Goal: Task Accomplishment & Management: Manage account settings

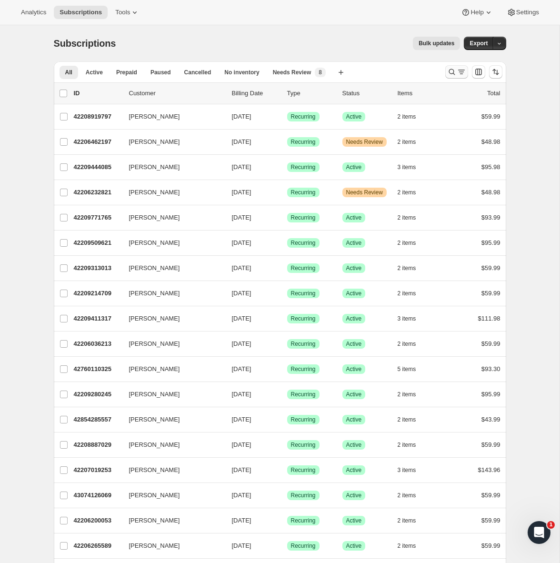
click at [452, 72] on icon "Search and filter results" at bounding box center [452, 72] width 10 height 10
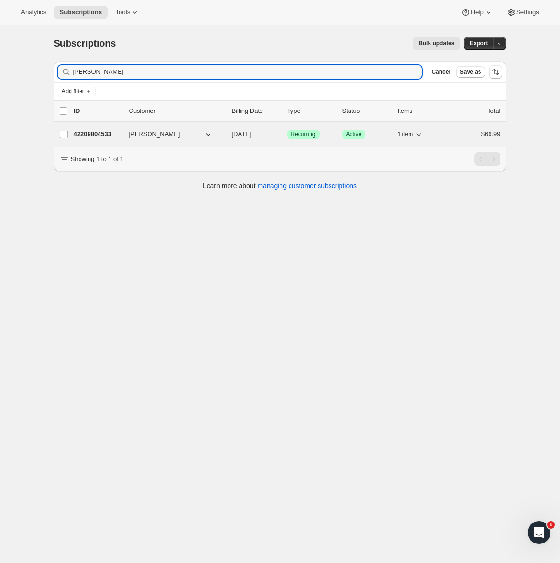
type input "[PERSON_NAME]"
click at [106, 135] on p "42209804533" at bounding box center [98, 134] width 48 height 10
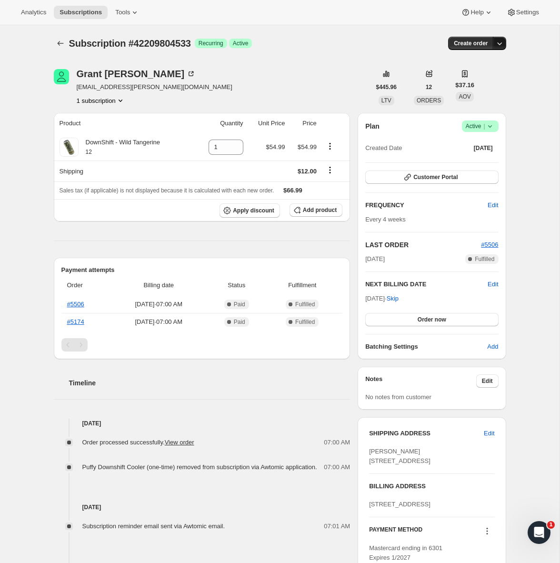
click at [500, 46] on icon "button" at bounding box center [500, 44] width 10 height 10
click at [516, 46] on div "Subscription #42209804533. This page is ready Subscription #42209804533 Success…" at bounding box center [279, 417] width 475 height 784
click at [505, 45] on button "button" at bounding box center [499, 43] width 13 height 13
click at [502, 45] on icon "button" at bounding box center [500, 44] width 10 height 10
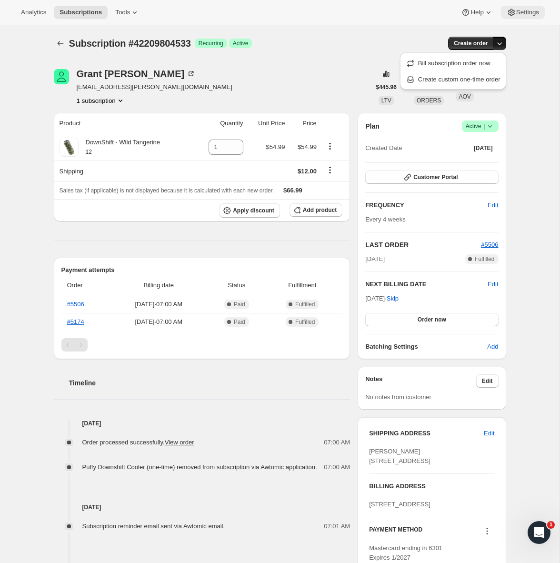
click at [516, 12] on span "Settings" at bounding box center [527, 13] width 23 height 8
click at [120, 98] on icon "Product actions" at bounding box center [121, 101] width 10 height 10
click at [119, 117] on span "Current" at bounding box center [118, 119] width 19 height 8
click at [197, 95] on div "[PERSON_NAME] [PERSON_NAME][EMAIL_ADDRESS][PERSON_NAME][DOMAIN_NAME] 1 subscrip…" at bounding box center [212, 87] width 317 height 36
click at [328, 146] on icon "Product actions" at bounding box center [330, 146] width 10 height 10
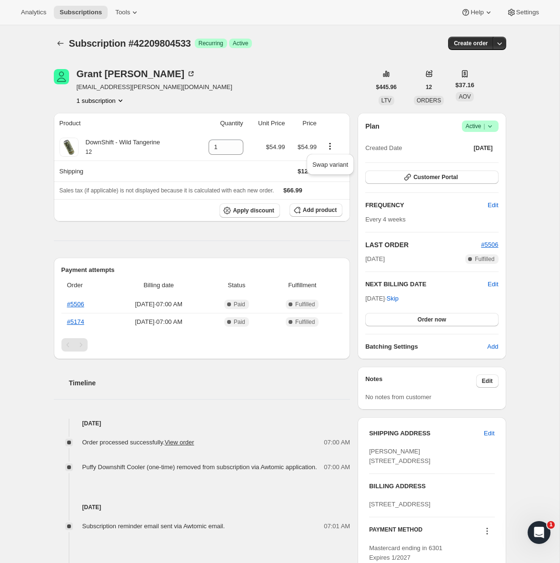
click at [326, 94] on div "[PERSON_NAME] [PERSON_NAME][EMAIL_ADDRESS][PERSON_NAME][DOMAIN_NAME] 1 subscrip…" at bounding box center [212, 87] width 317 height 36
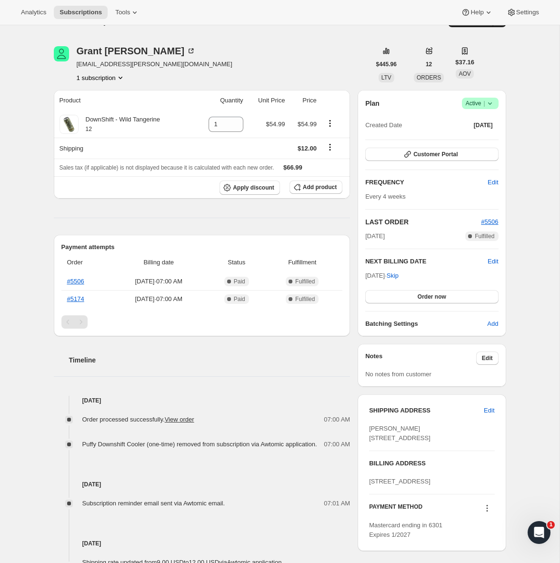
scroll to position [29, 0]
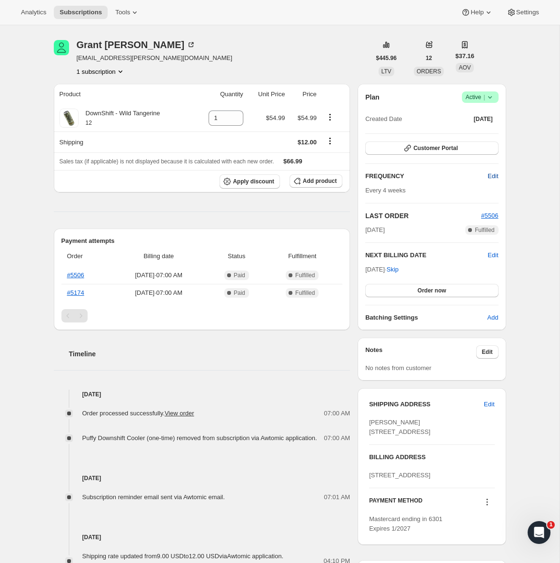
click at [489, 174] on span "Edit" at bounding box center [492, 176] width 10 height 10
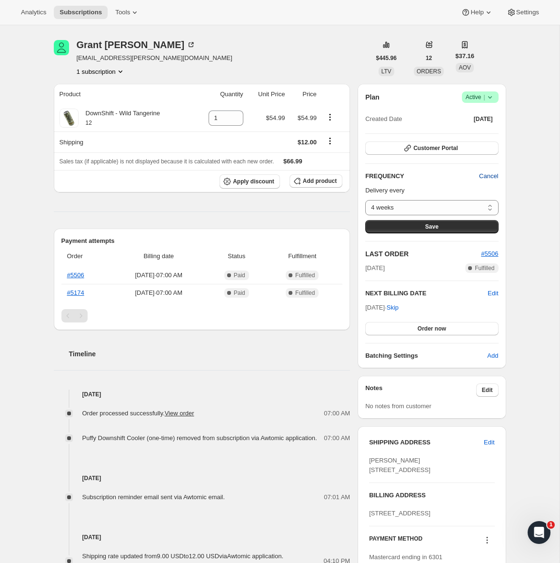
click at [489, 175] on span "Cancel" at bounding box center [488, 176] width 19 height 10
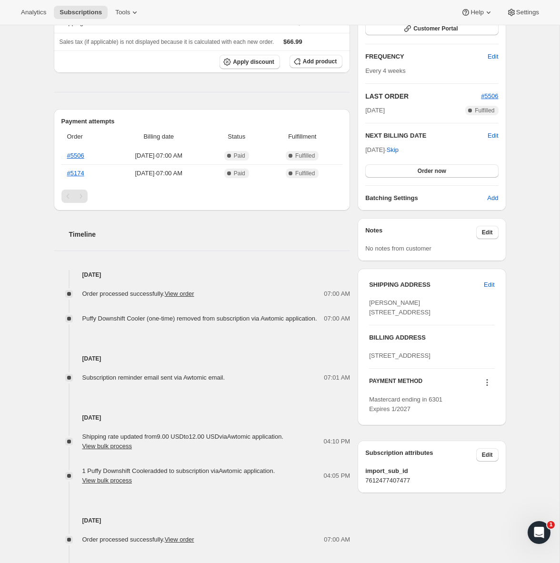
scroll to position [188, 0]
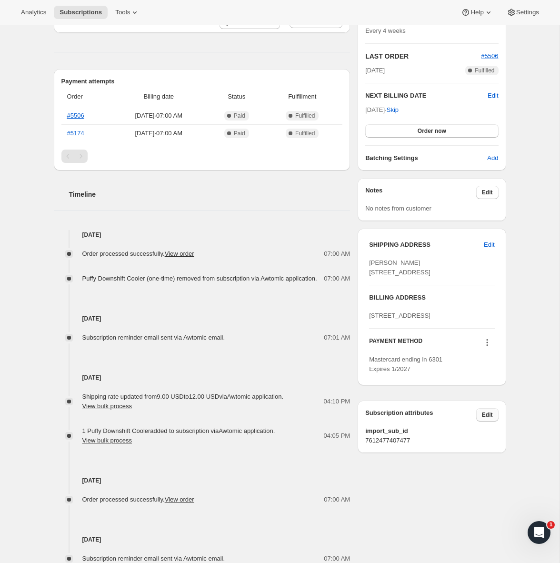
click at [483, 421] on button "Edit" at bounding box center [487, 414] width 22 height 13
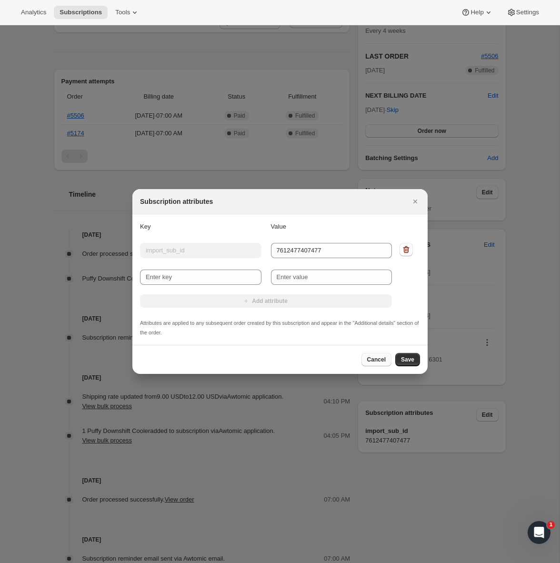
click at [372, 359] on span "Cancel" at bounding box center [376, 360] width 19 height 8
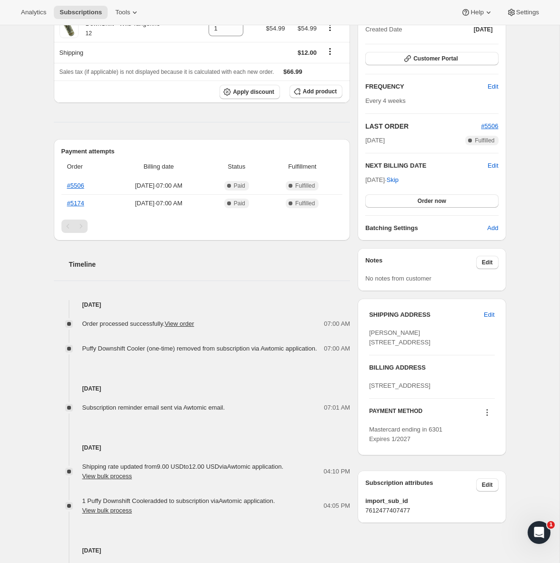
scroll to position [0, 0]
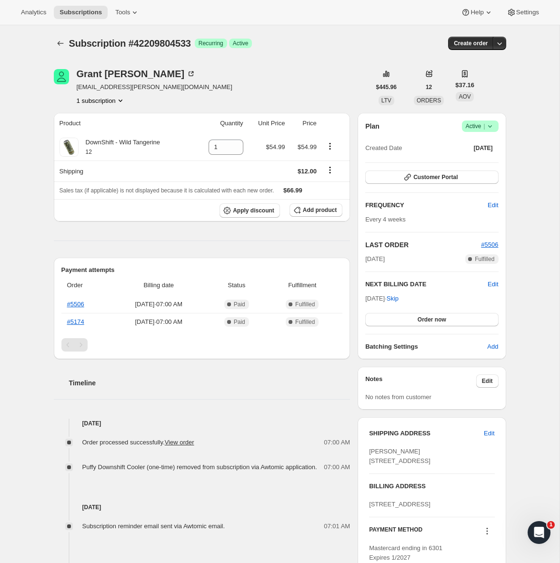
click at [487, 127] on icon at bounding box center [490, 126] width 10 height 10
click at [477, 160] on span "Cancel subscription" at bounding box center [477, 161] width 54 height 7
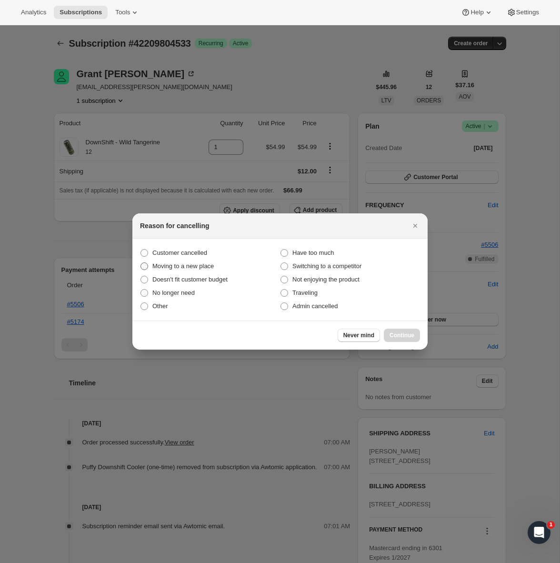
click at [187, 264] on span "Moving to a new place" at bounding box center [182, 265] width 61 height 7
click at [141, 263] on input "Moving to a new place" at bounding box center [140, 262] width 0 height 0
radio input "true"
click at [406, 335] on span "Continue" at bounding box center [401, 335] width 25 height 8
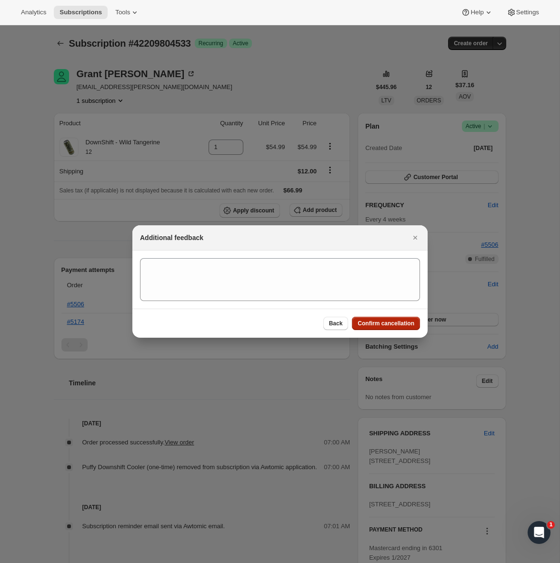
click at [383, 323] on span "Confirm cancellation" at bounding box center [385, 323] width 57 height 8
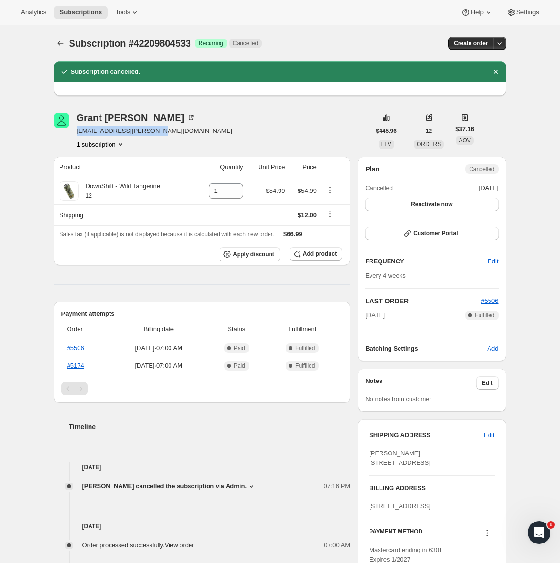
drag, startPoint x: 166, startPoint y: 131, endPoint x: 72, endPoint y: 131, distance: 93.8
click at [72, 131] on div "[PERSON_NAME] [PERSON_NAME][EMAIL_ADDRESS][PERSON_NAME][DOMAIN_NAME] 1 subscrip…" at bounding box center [212, 131] width 317 height 36
copy span "[EMAIL_ADDRESS][PERSON_NAME][DOMAIN_NAME]"
click at [527, 182] on div "Subscription #42209804533. This page is ready Subscription #42209804533 Success…" at bounding box center [279, 439] width 559 height 828
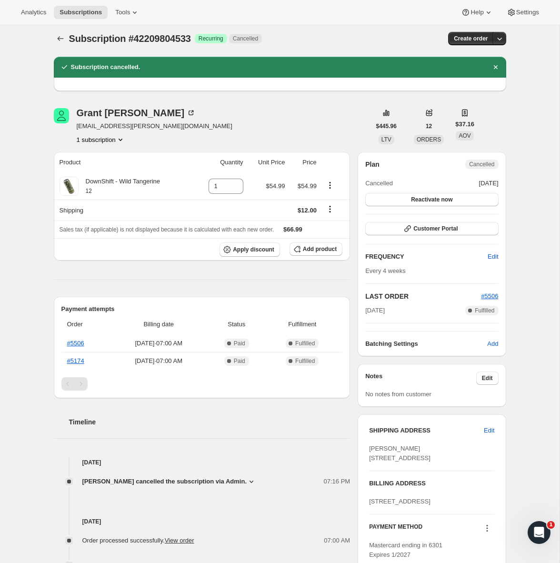
scroll to position [4, 0]
